Goal: Contribute content: Add original content to the website for others to see

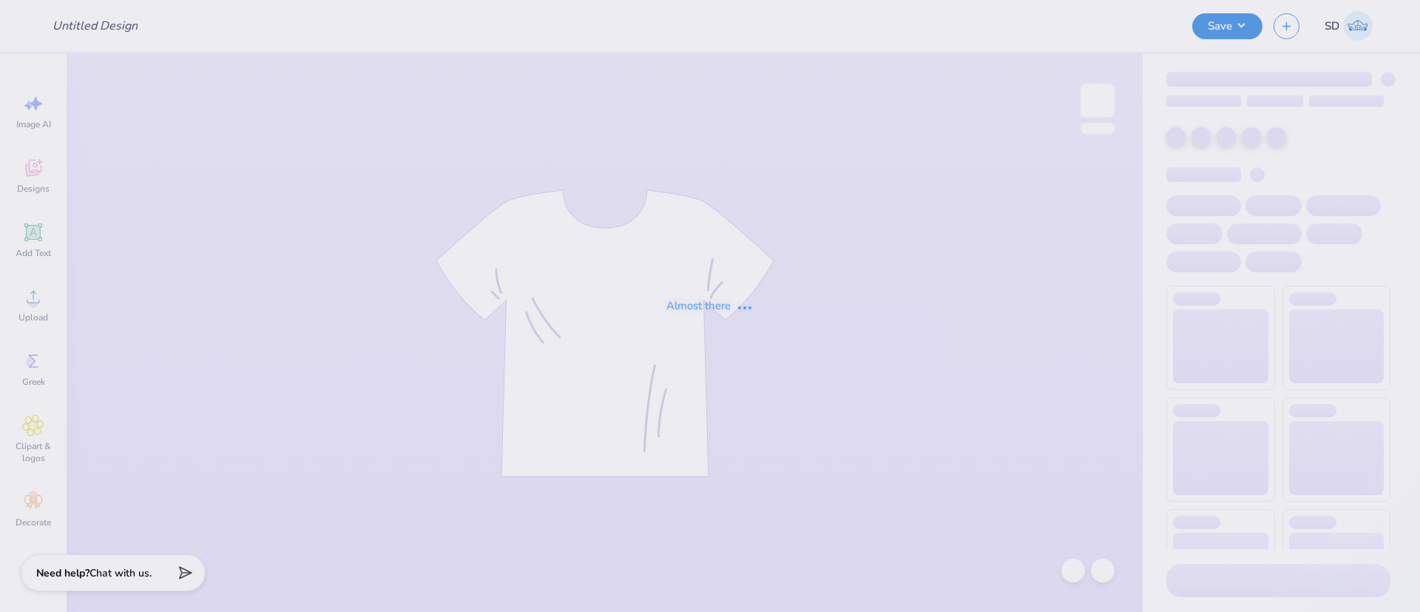
type input "fall fest"
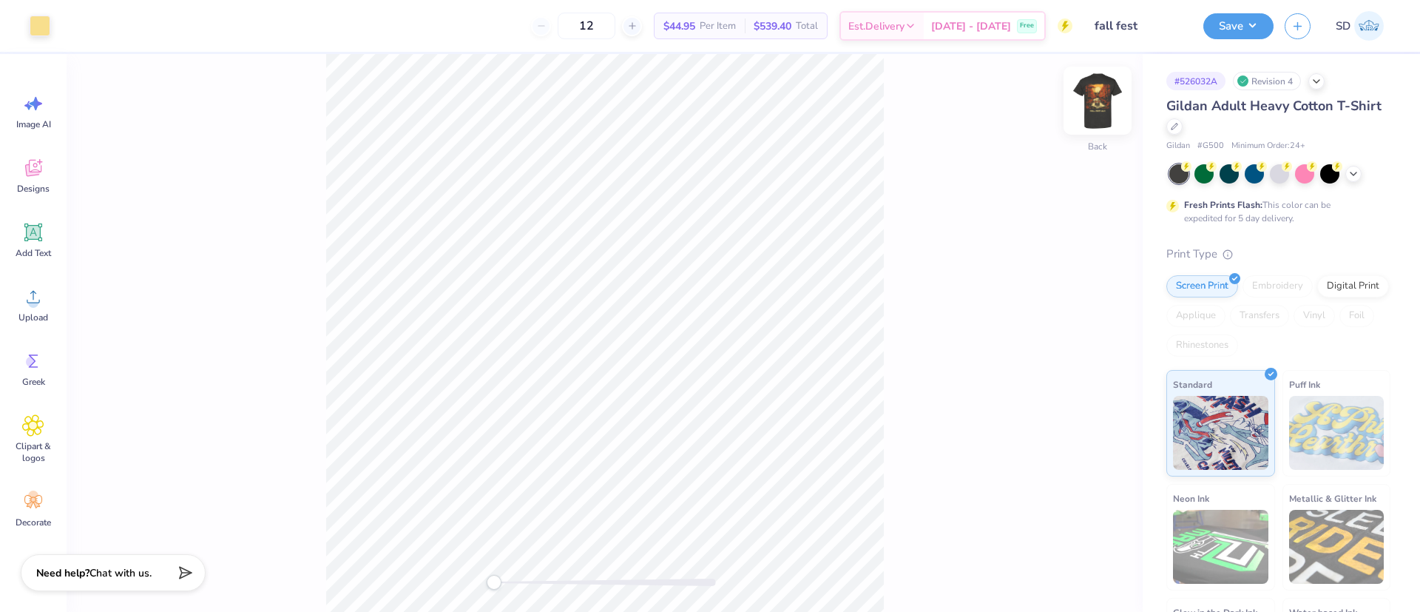
click at [1095, 92] on img at bounding box center [1097, 100] width 59 height 59
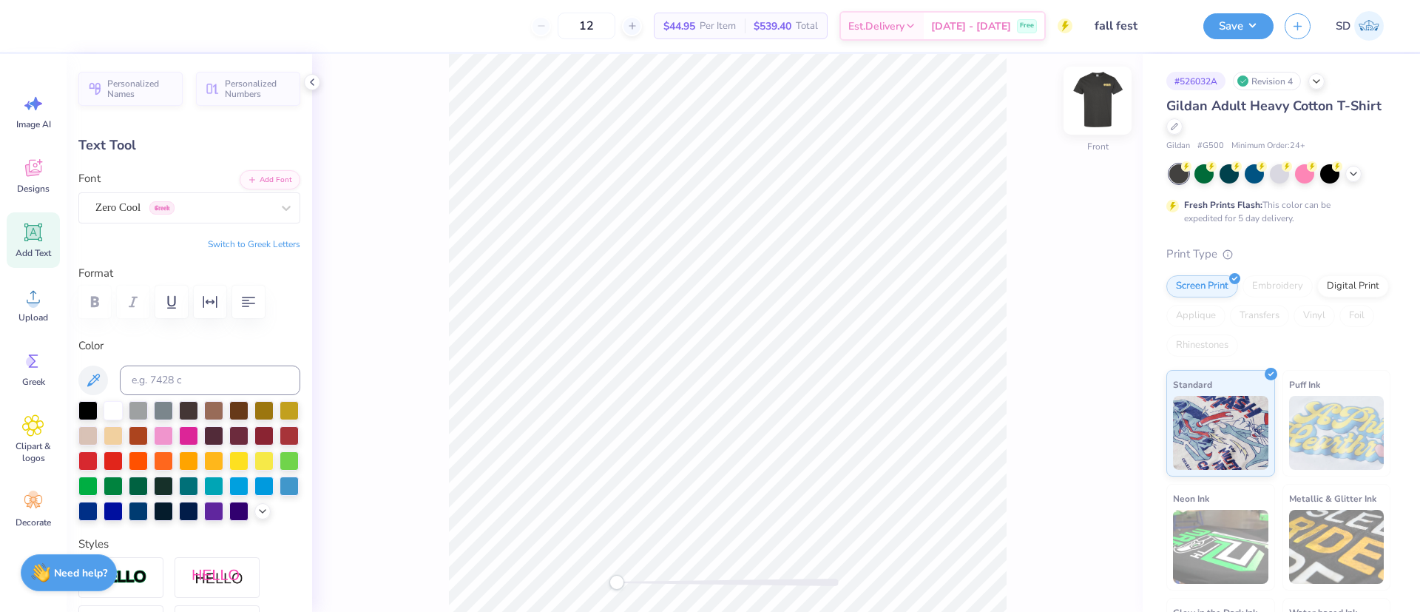
click at [1083, 88] on img at bounding box center [1097, 100] width 59 height 59
type input "8.42"
type input "0.95"
type input "17.58"
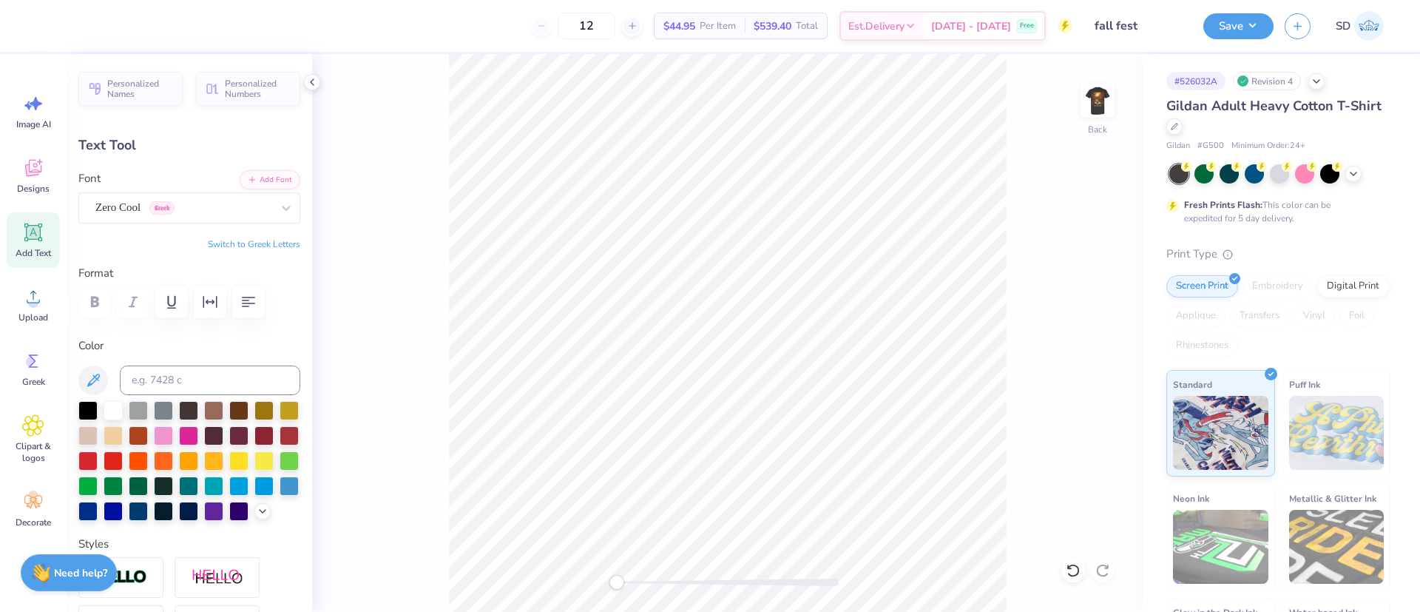
paste textarea
type textarea "F"
click at [1101, 116] on img at bounding box center [1097, 100] width 59 height 59
drag, startPoint x: 617, startPoint y: 588, endPoint x: 669, endPoint y: 589, distance: 51.8
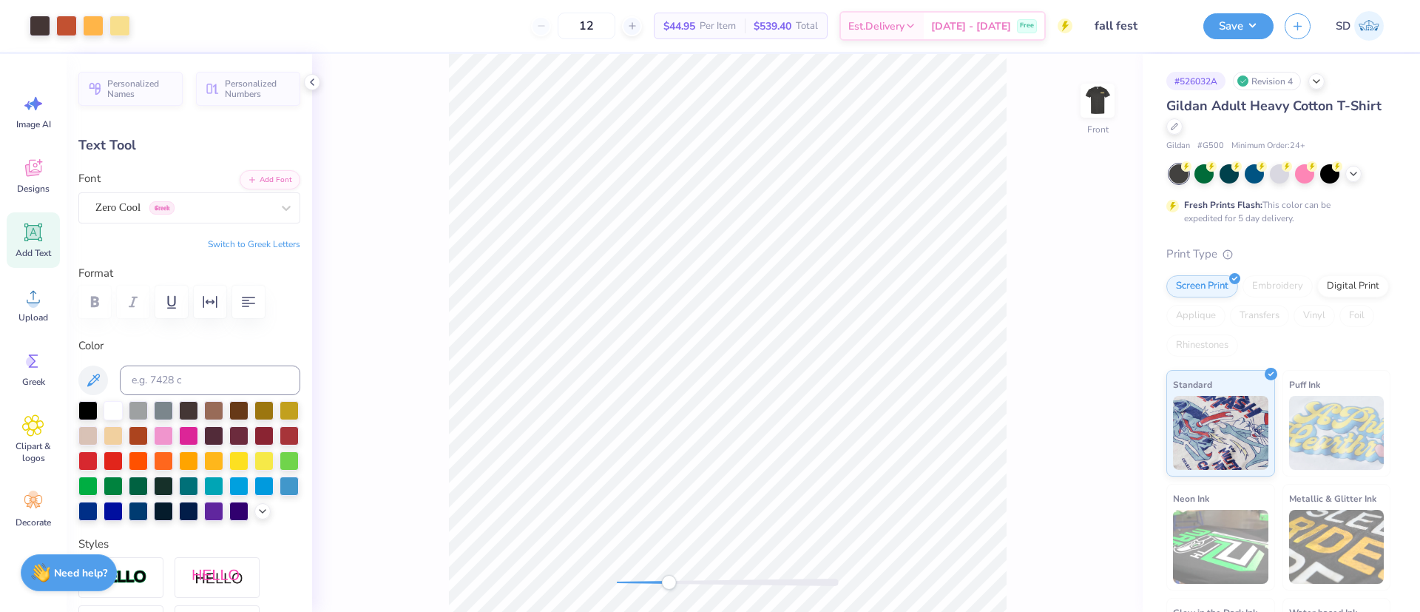
click at [669, 589] on div "Accessibility label" at bounding box center [668, 582] width 15 height 15
click at [1090, 95] on img at bounding box center [1097, 100] width 59 height 59
click at [25, 316] on span "Upload" at bounding box center [33, 317] width 30 height 12
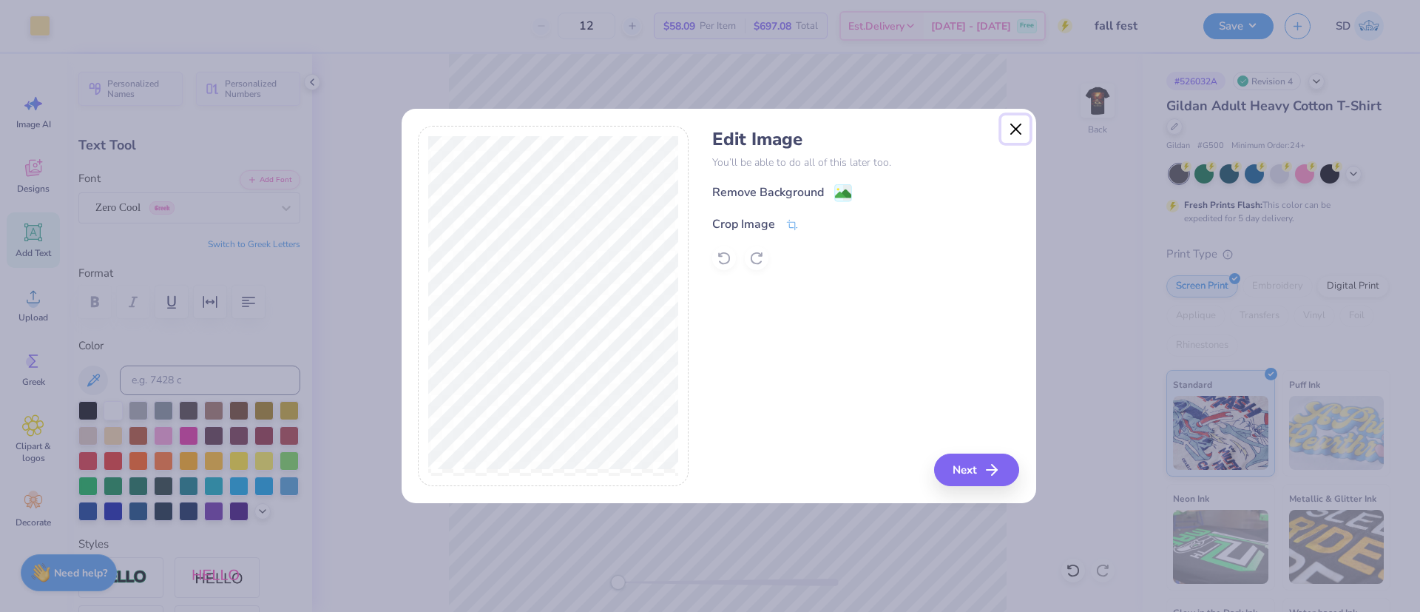
click at [1021, 121] on button "Close" at bounding box center [1015, 129] width 28 height 28
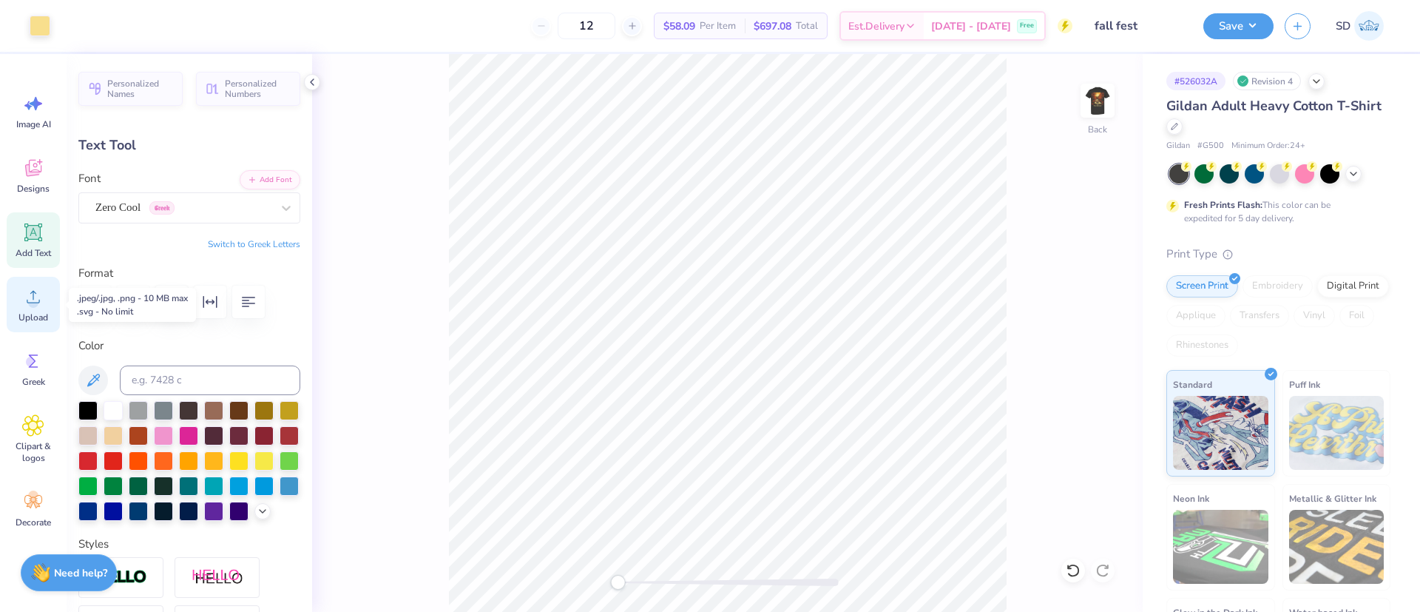
click at [32, 303] on circle at bounding box center [33, 302] width 10 height 10
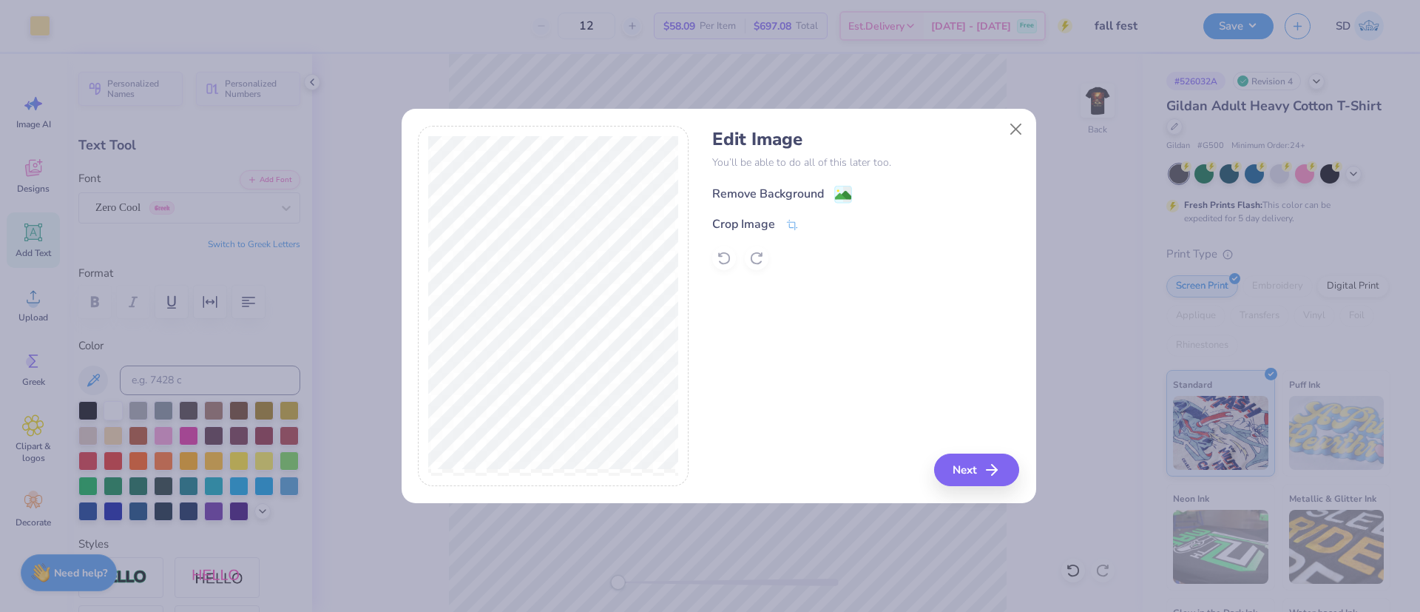
click at [759, 191] on div "Remove Background" at bounding box center [768, 194] width 112 height 18
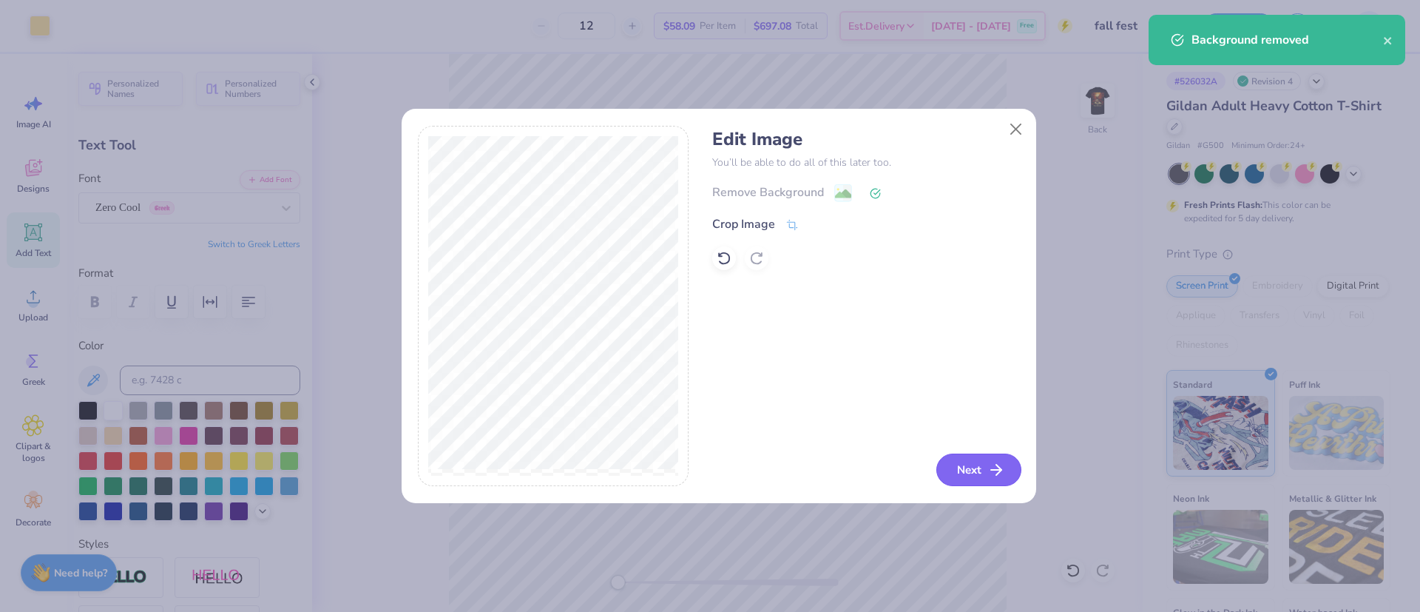
click at [972, 467] on button "Next" at bounding box center [978, 469] width 85 height 33
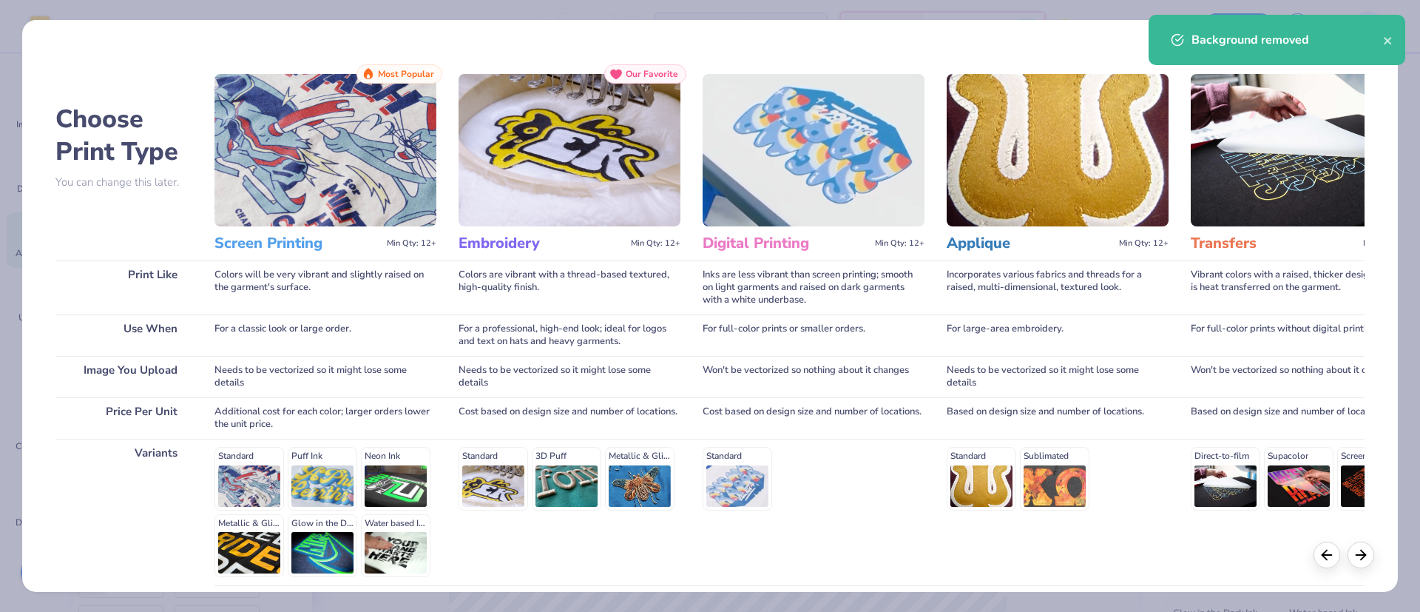
scroll to position [126, 0]
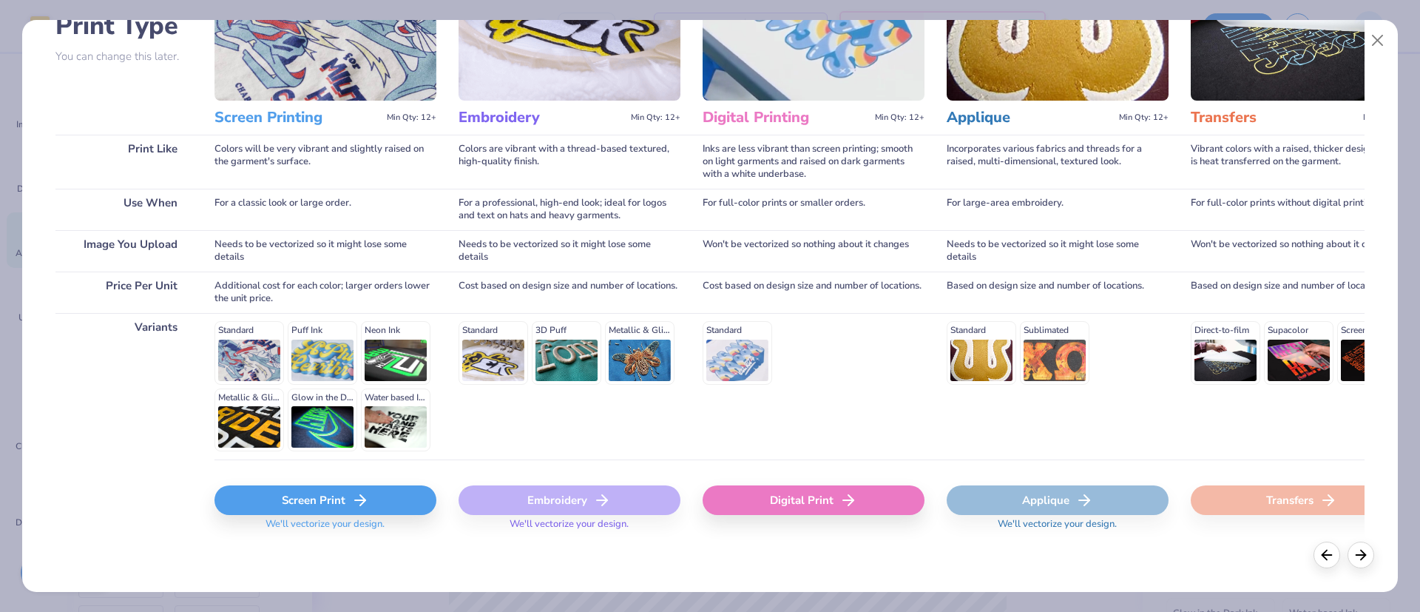
click at [326, 504] on div "Screen Print" at bounding box center [325, 500] width 222 height 30
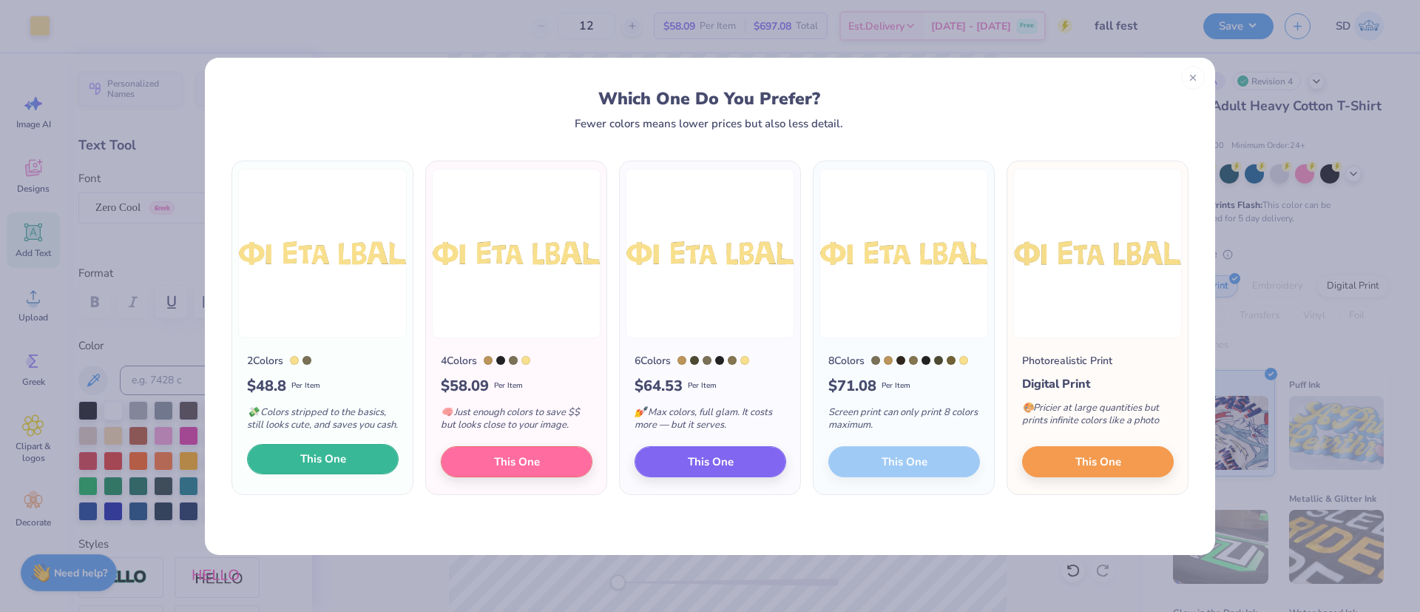
click at [317, 462] on span "This One" at bounding box center [323, 458] width 46 height 17
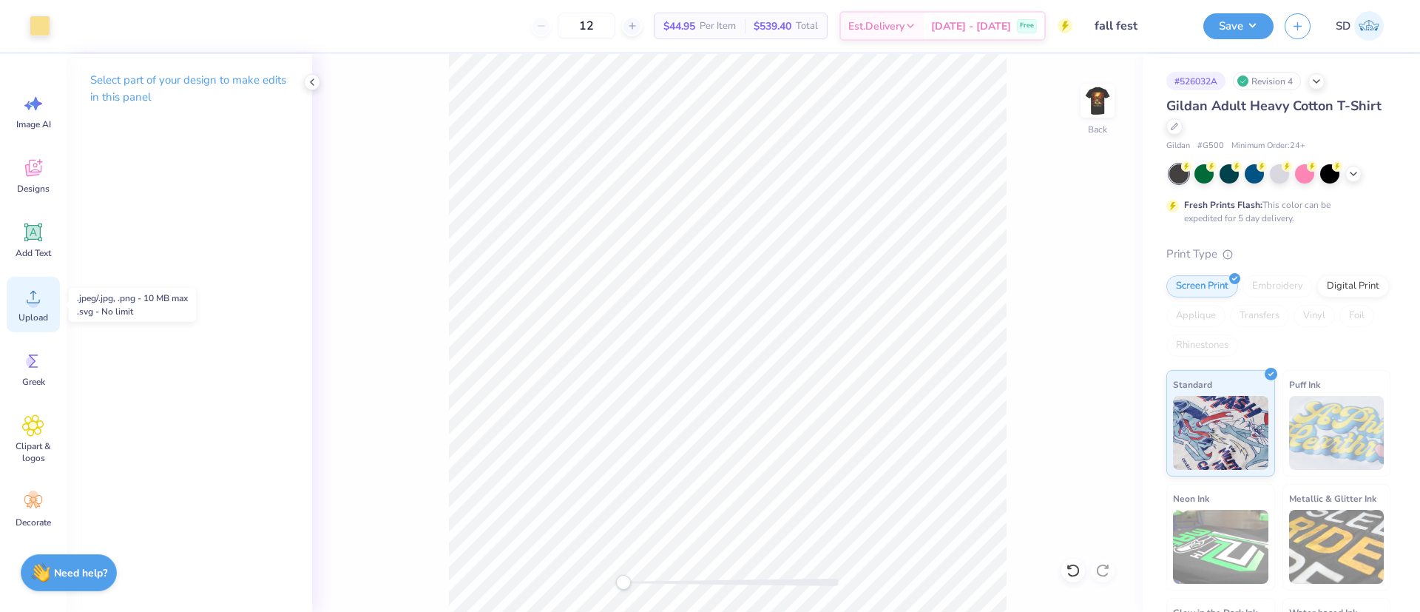
click at [39, 299] on icon at bounding box center [33, 297] width 13 height 13
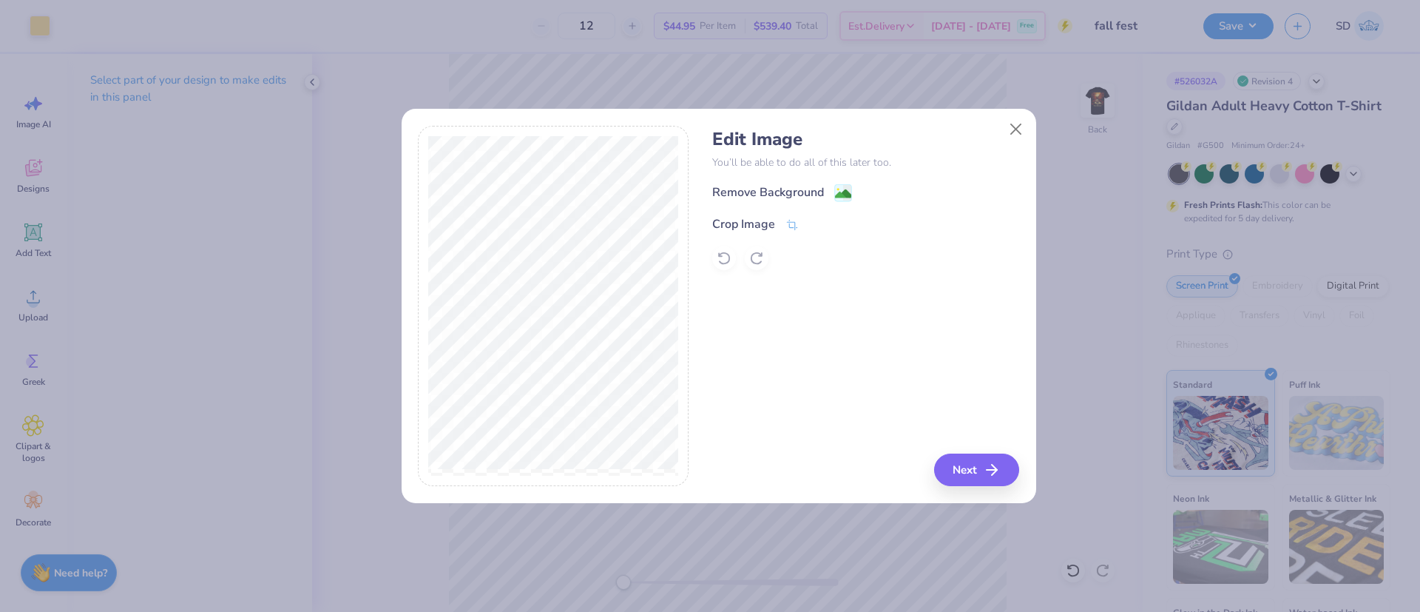
click at [750, 182] on div "Edit Image You’ll be able to do all of this later too. Remove Background Crop I…" at bounding box center [865, 199] width 307 height 141
click at [750, 189] on div "Remove Background" at bounding box center [768, 194] width 112 height 18
click at [986, 459] on button "Next" at bounding box center [978, 469] width 85 height 33
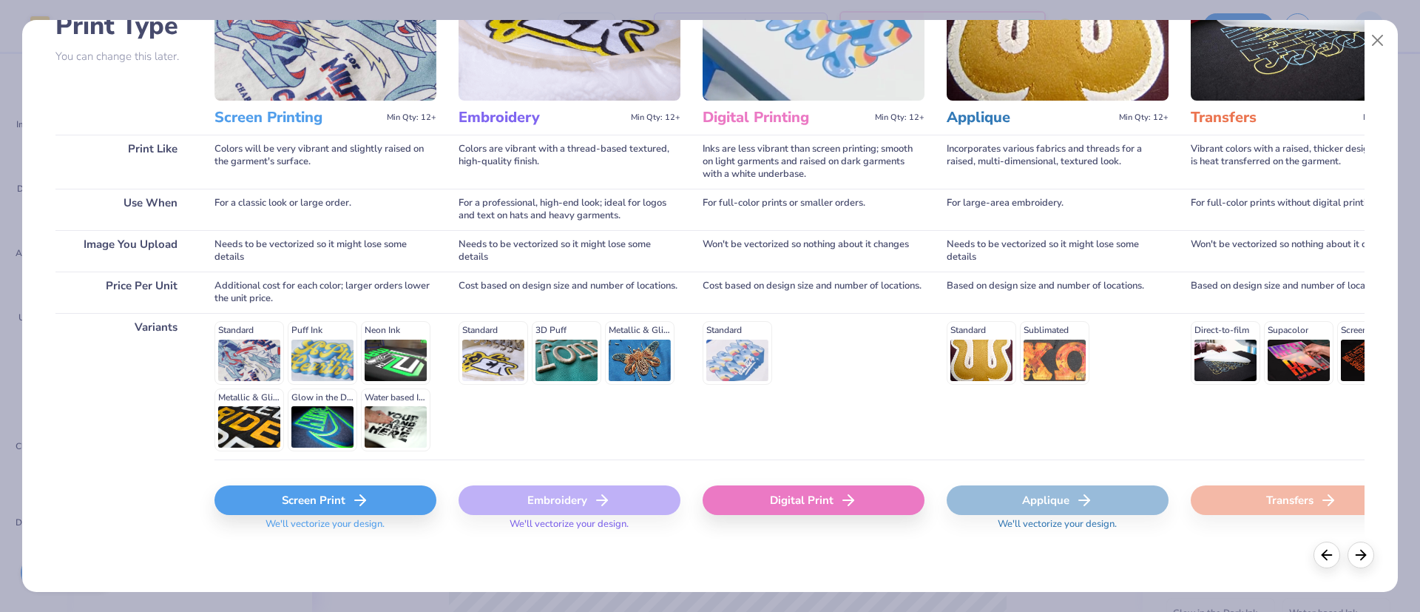
click at [311, 514] on div "Screen Print" at bounding box center [325, 500] width 222 height 30
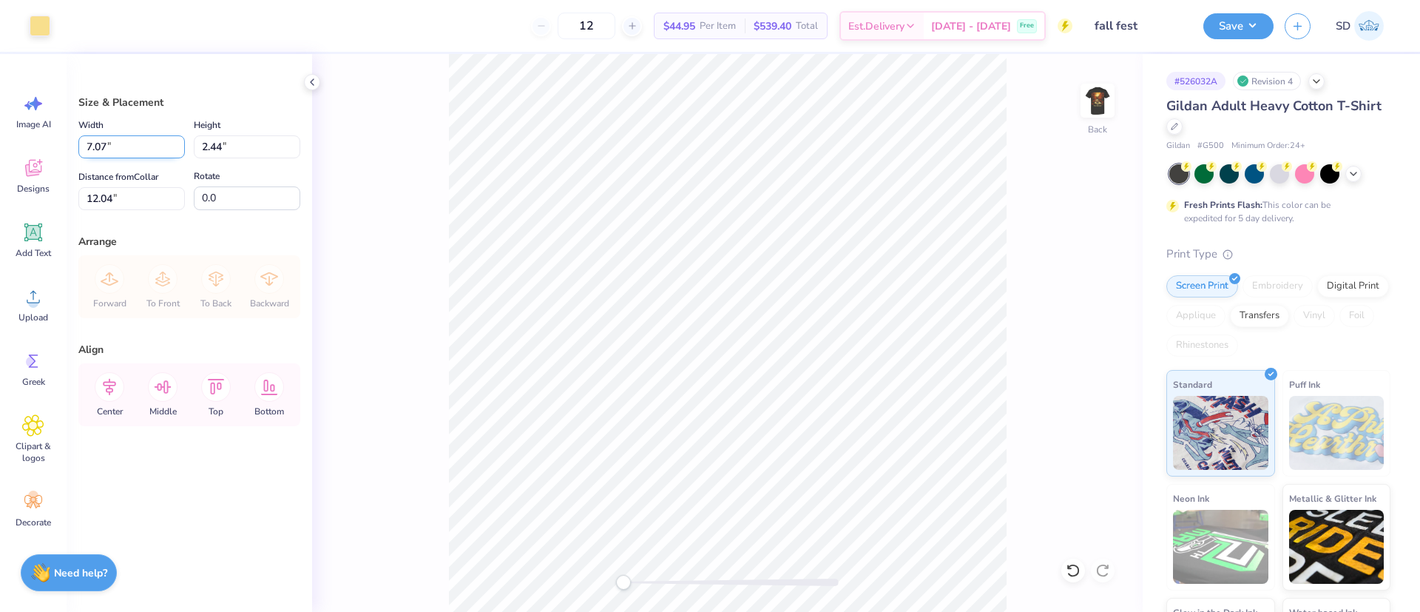
click at [92, 137] on input "7.07" at bounding box center [131, 146] width 106 height 23
type input "4.07"
type input "1.40"
type input "12.56"
type input "7.07"
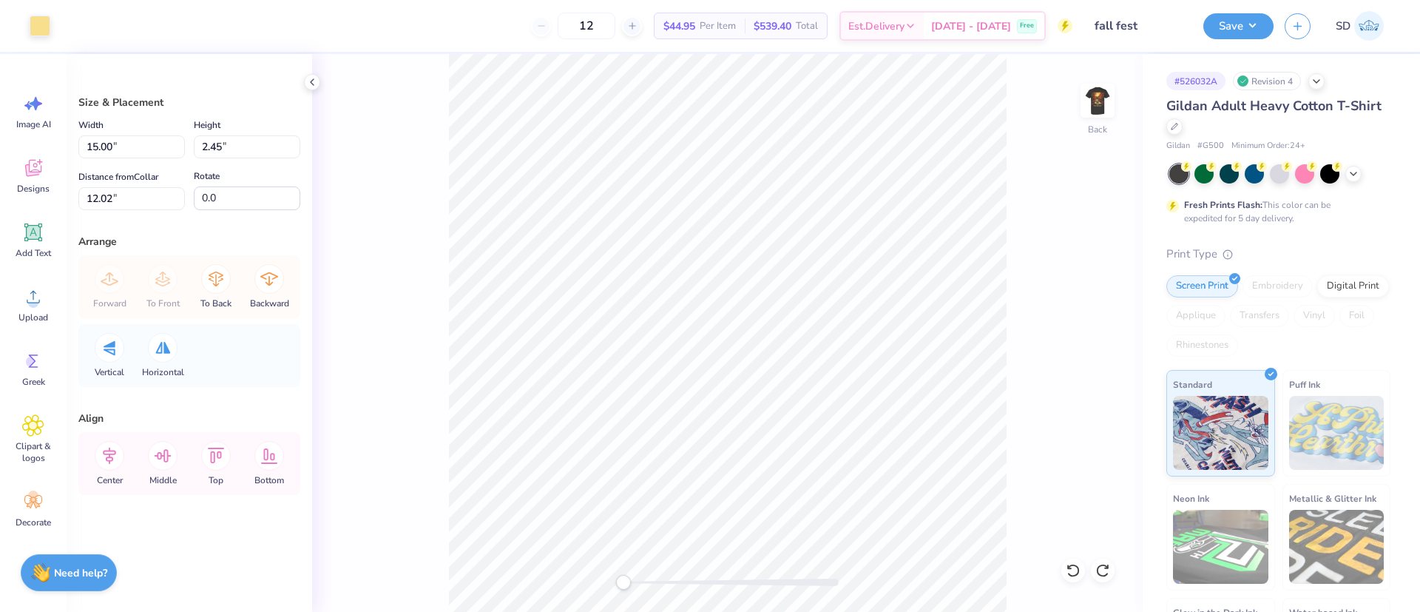
type input "1.21"
type input "1.24"
type input "3.00"
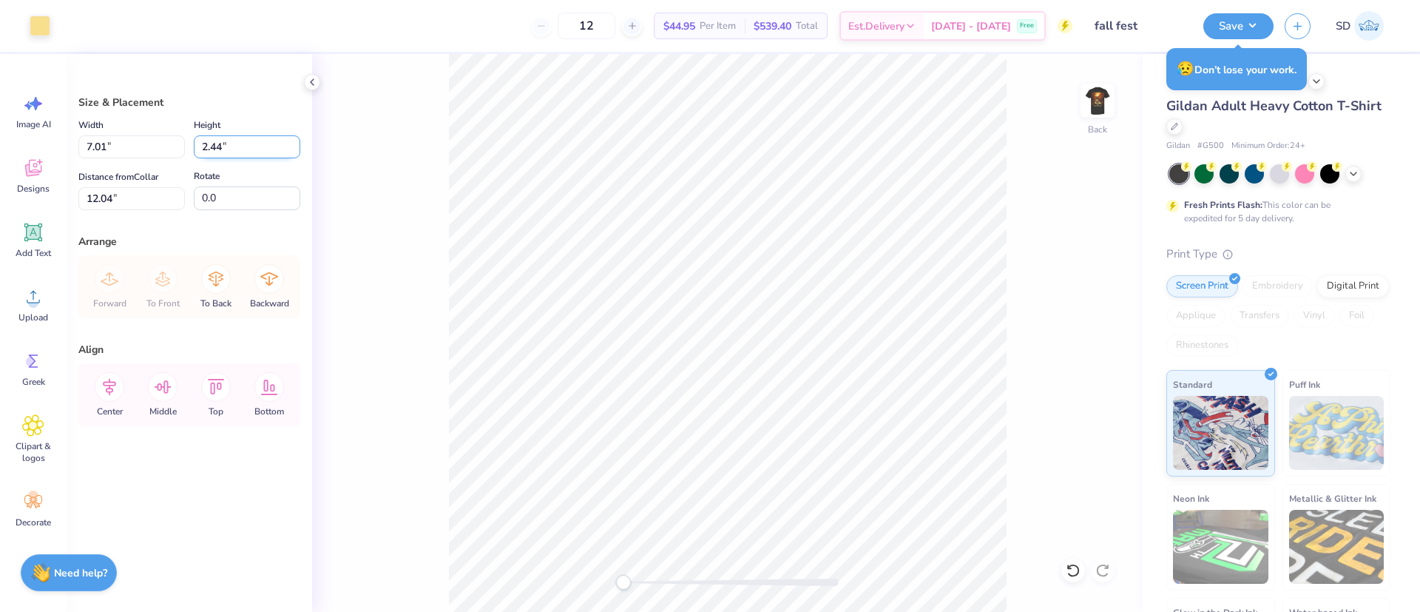
click at [240, 147] on input "2.44" at bounding box center [247, 146] width 106 height 23
type input "2"
type input "1.3"
type input "3.74"
type input "1.30"
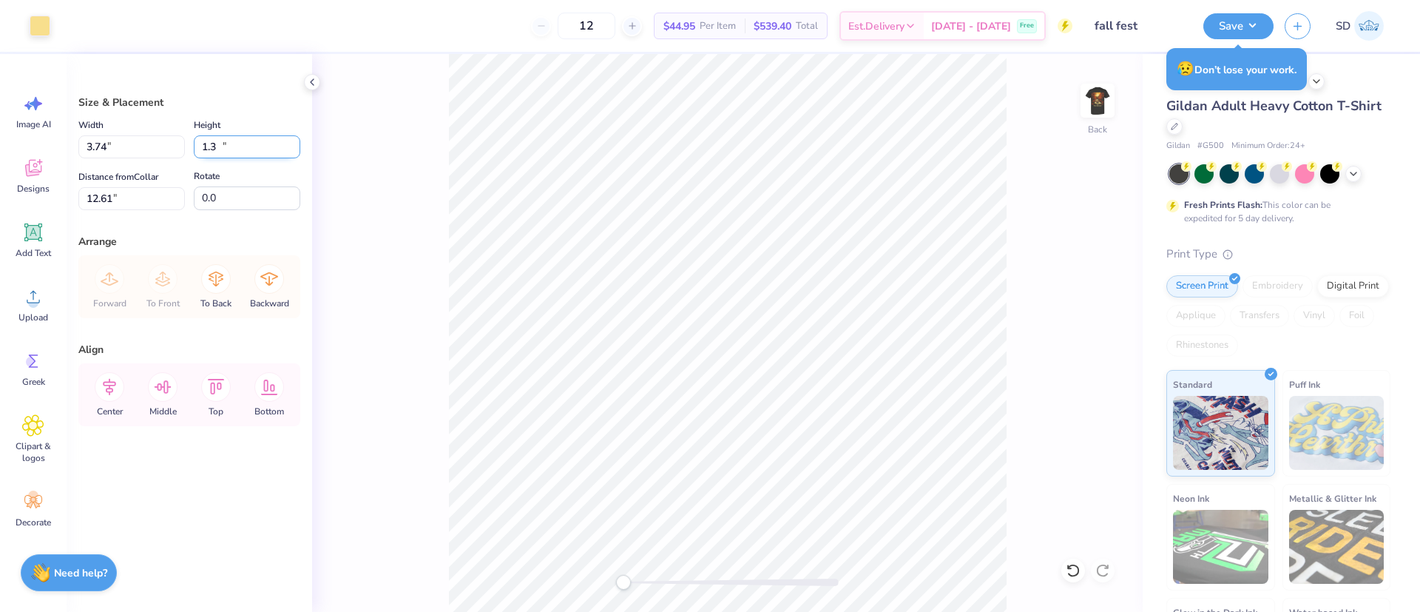
type input "12.61"
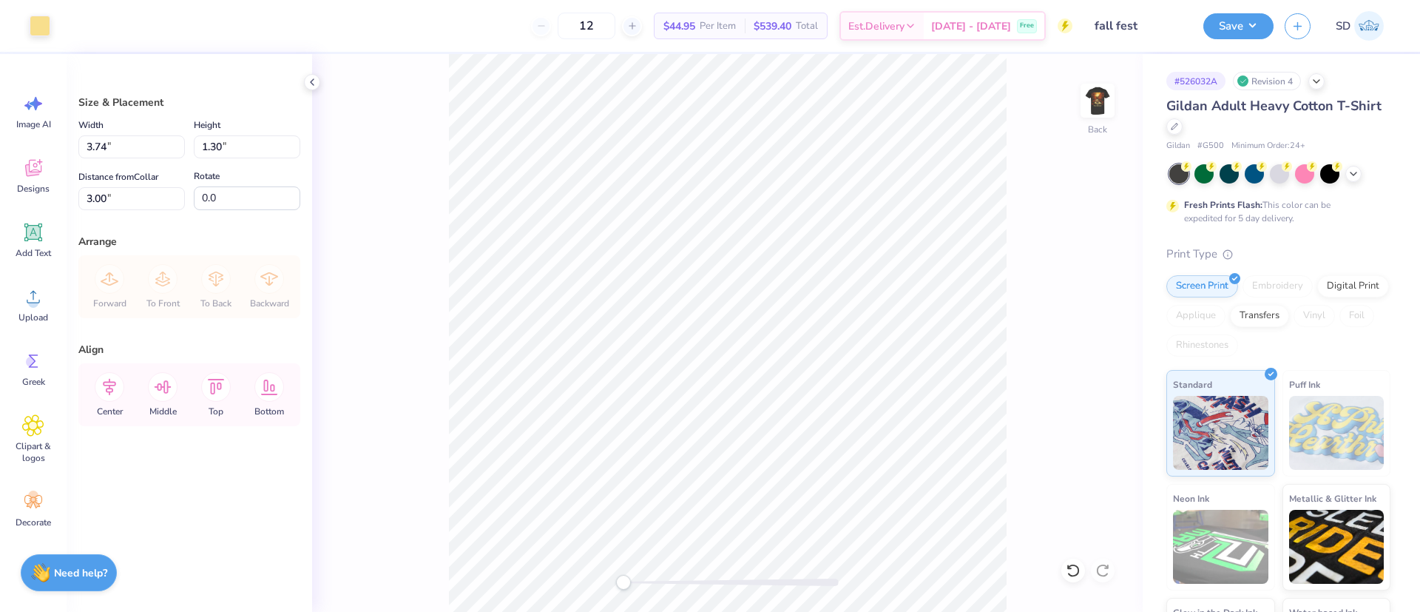
type input "3.00"
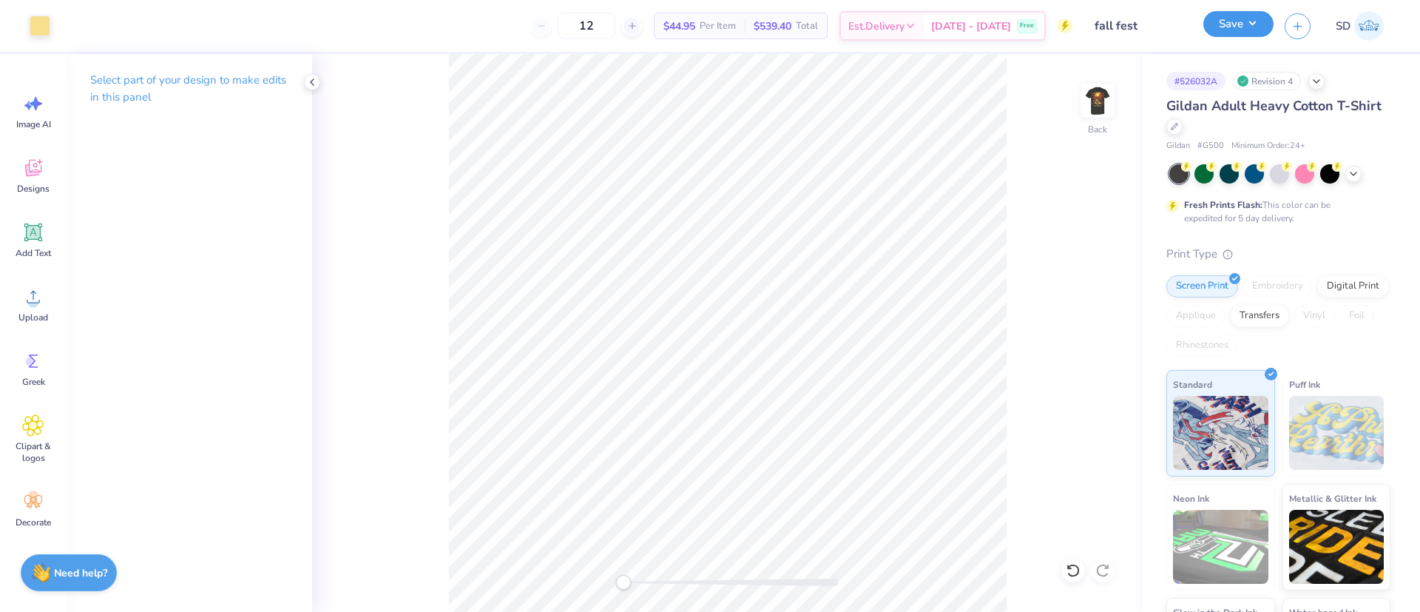
click at [1224, 27] on button "Save" at bounding box center [1238, 24] width 70 height 26
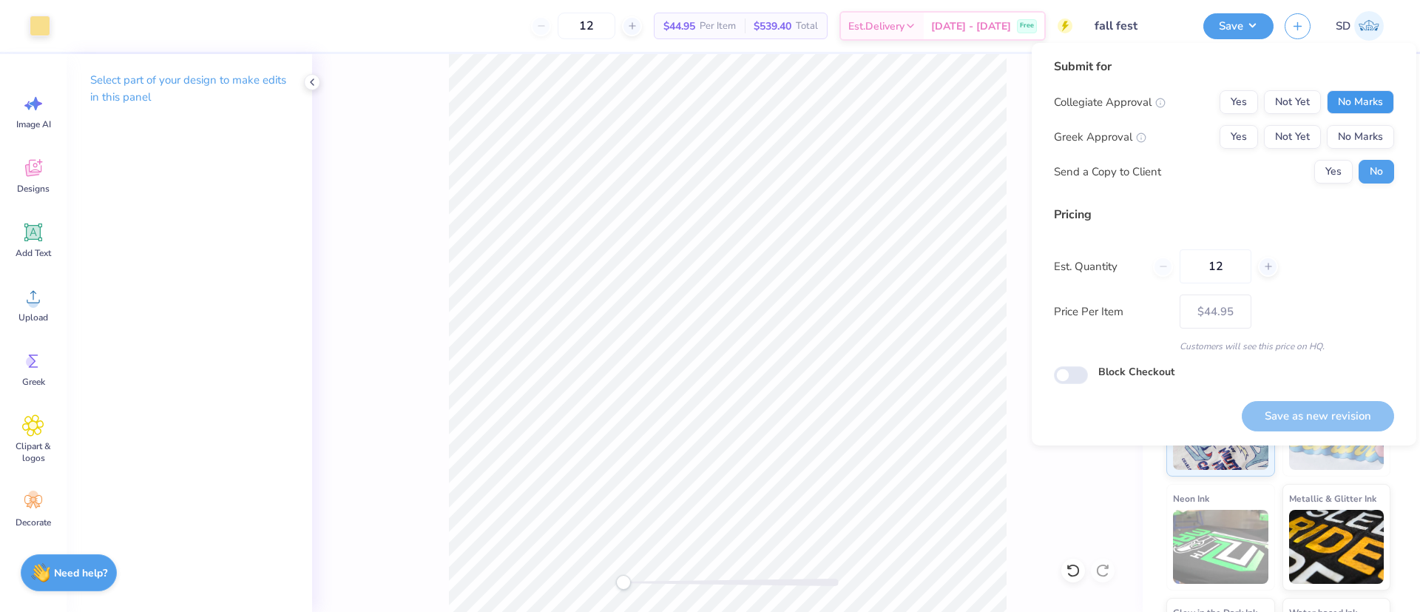
click at [1353, 99] on button "No Marks" at bounding box center [1360, 102] width 67 height 24
click at [1245, 135] on button "Yes" at bounding box center [1238, 137] width 38 height 24
click at [1345, 404] on button "Save as new revision" at bounding box center [1318, 416] width 152 height 30
type input "$44.95"
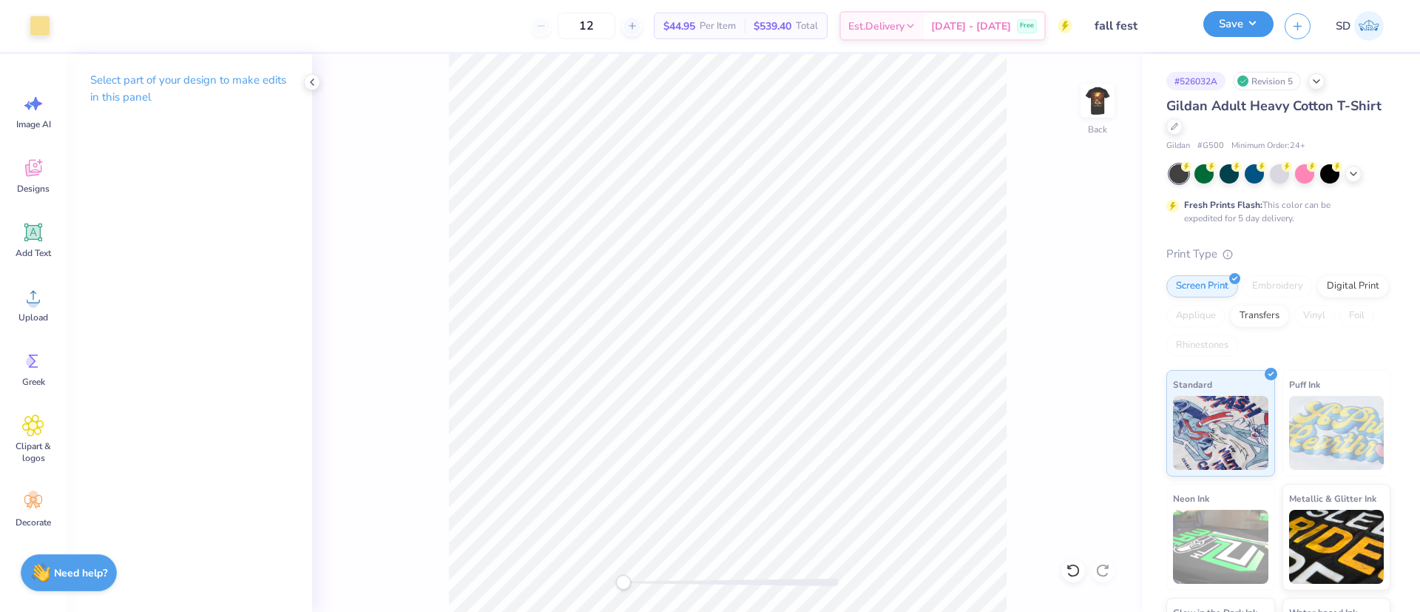
click at [1216, 26] on button "Save" at bounding box center [1238, 24] width 70 height 26
